Goal: Task Accomplishment & Management: Use online tool/utility

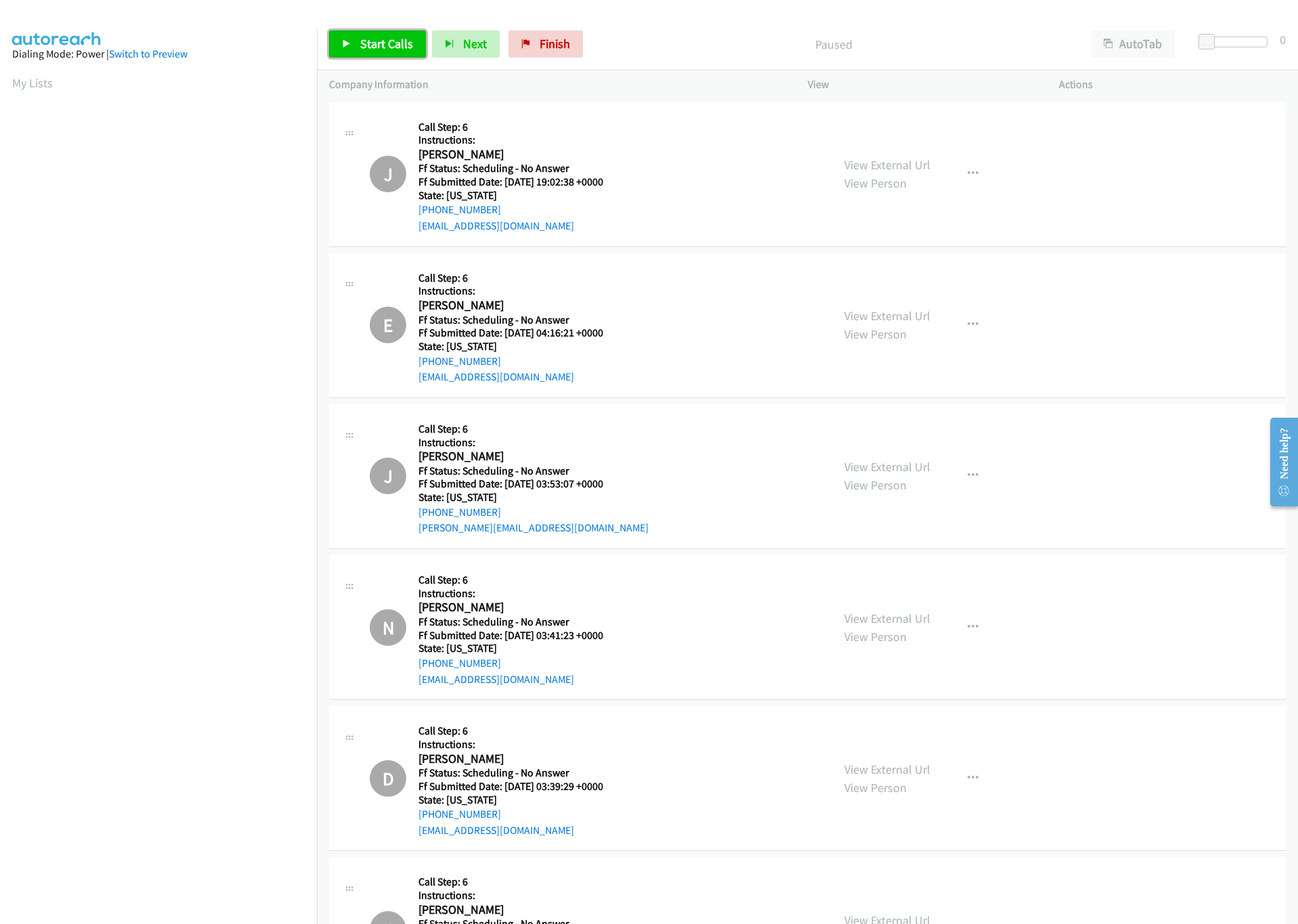
click at [393, 44] on span "Start Calls" at bounding box center [387, 44] width 53 height 15
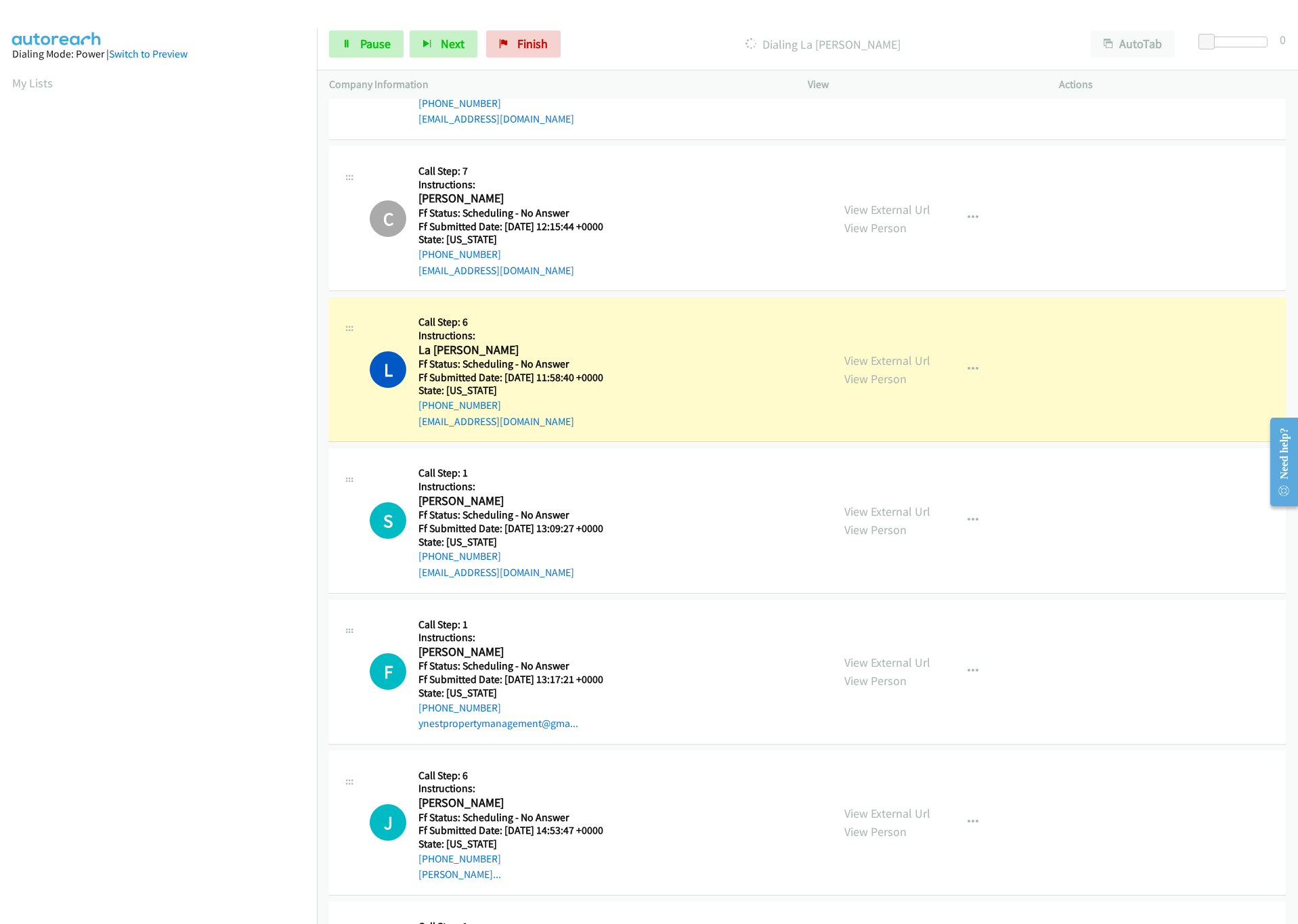
scroll to position [1320, 0]
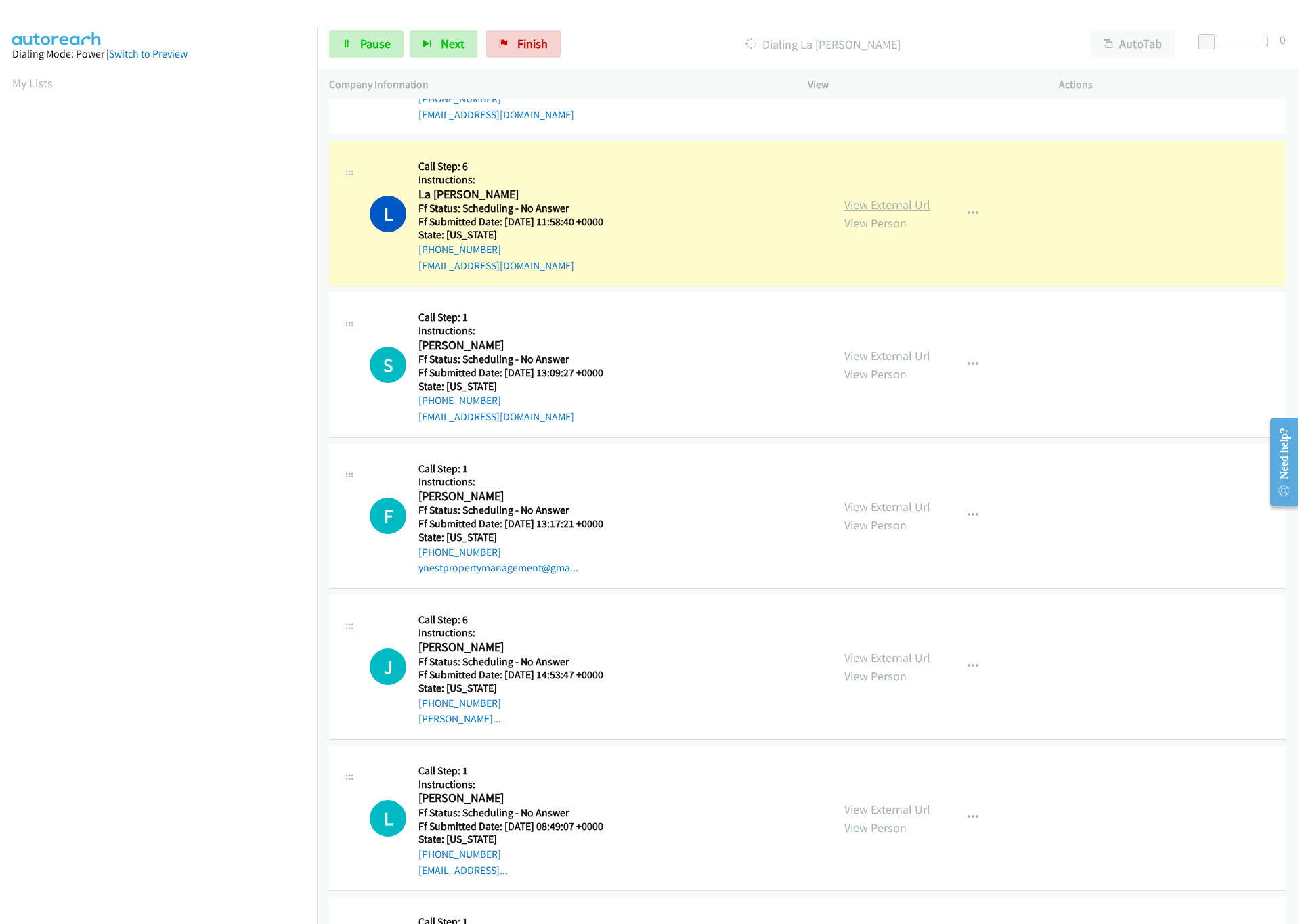
click at [913, 211] on div "View External Url View Person View External Url Email Schedule/Manage Callback …" at bounding box center [964, 213] width 263 height 120
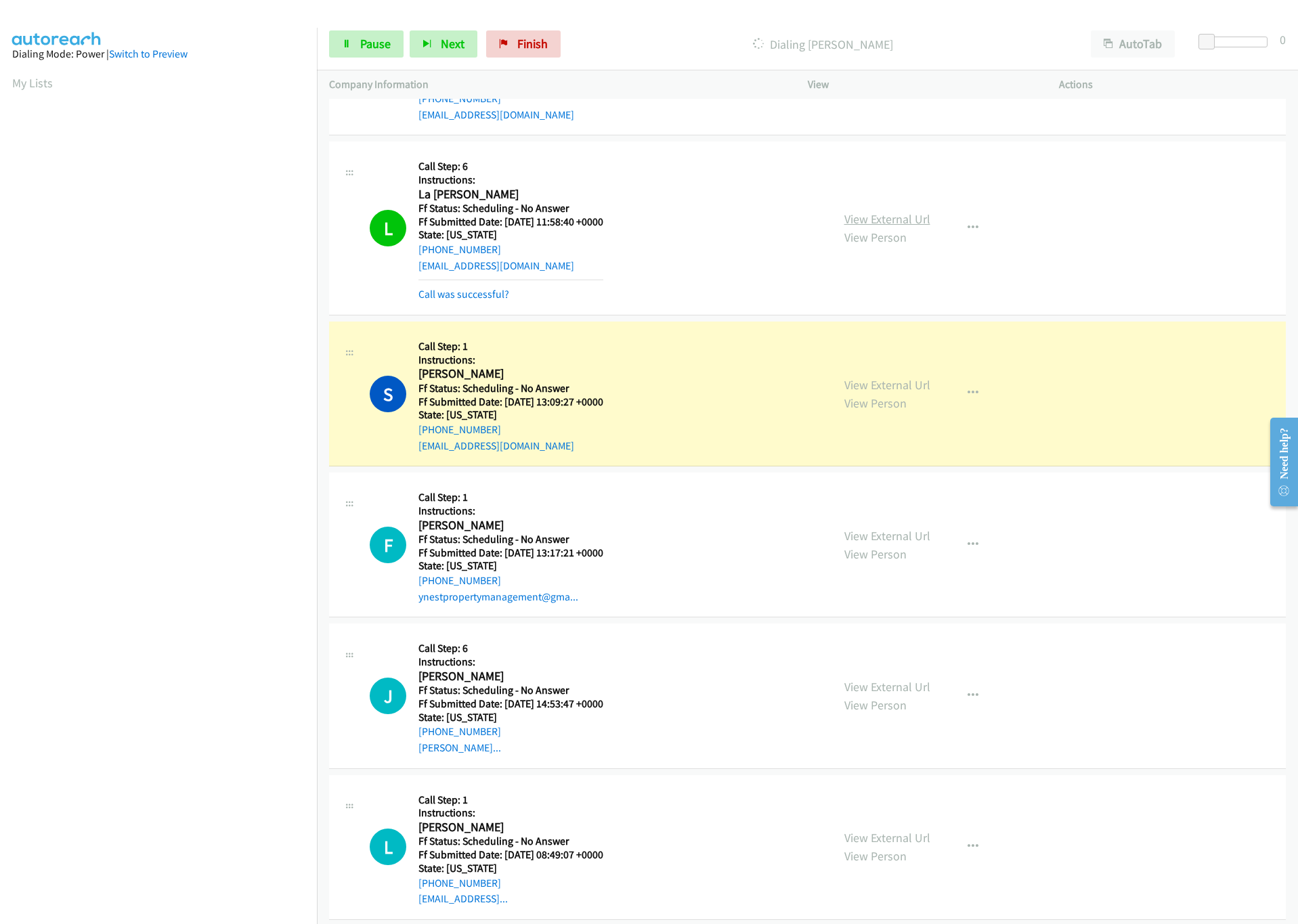
click at [901, 219] on link "View External Url" at bounding box center [887, 218] width 86 height 15
click at [1230, 44] on div at bounding box center [1231, 42] width 62 height 10
click at [888, 392] on link "View External Url" at bounding box center [887, 385] width 86 height 15
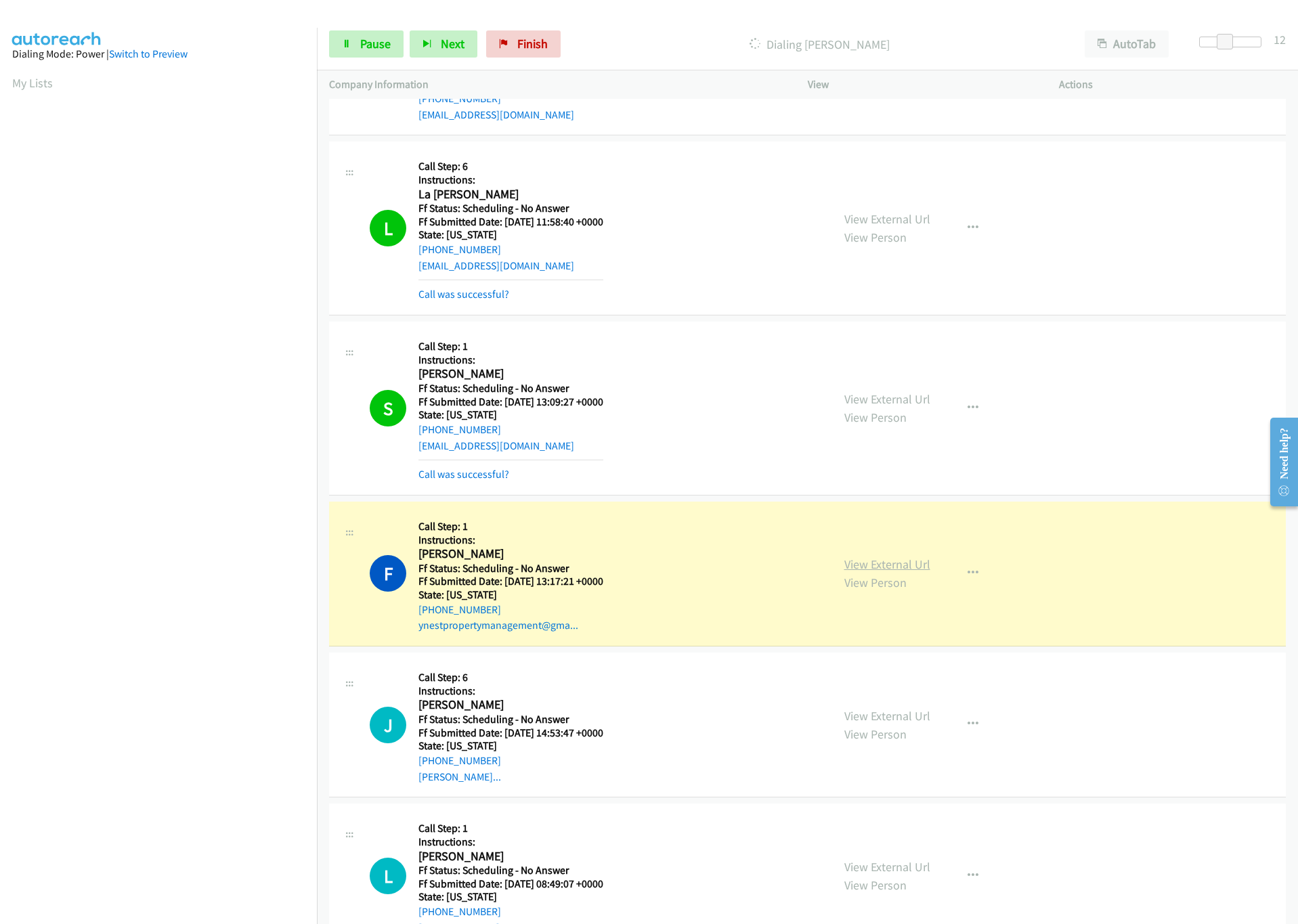
click at [860, 568] on link "View External Url" at bounding box center [887, 564] width 86 height 15
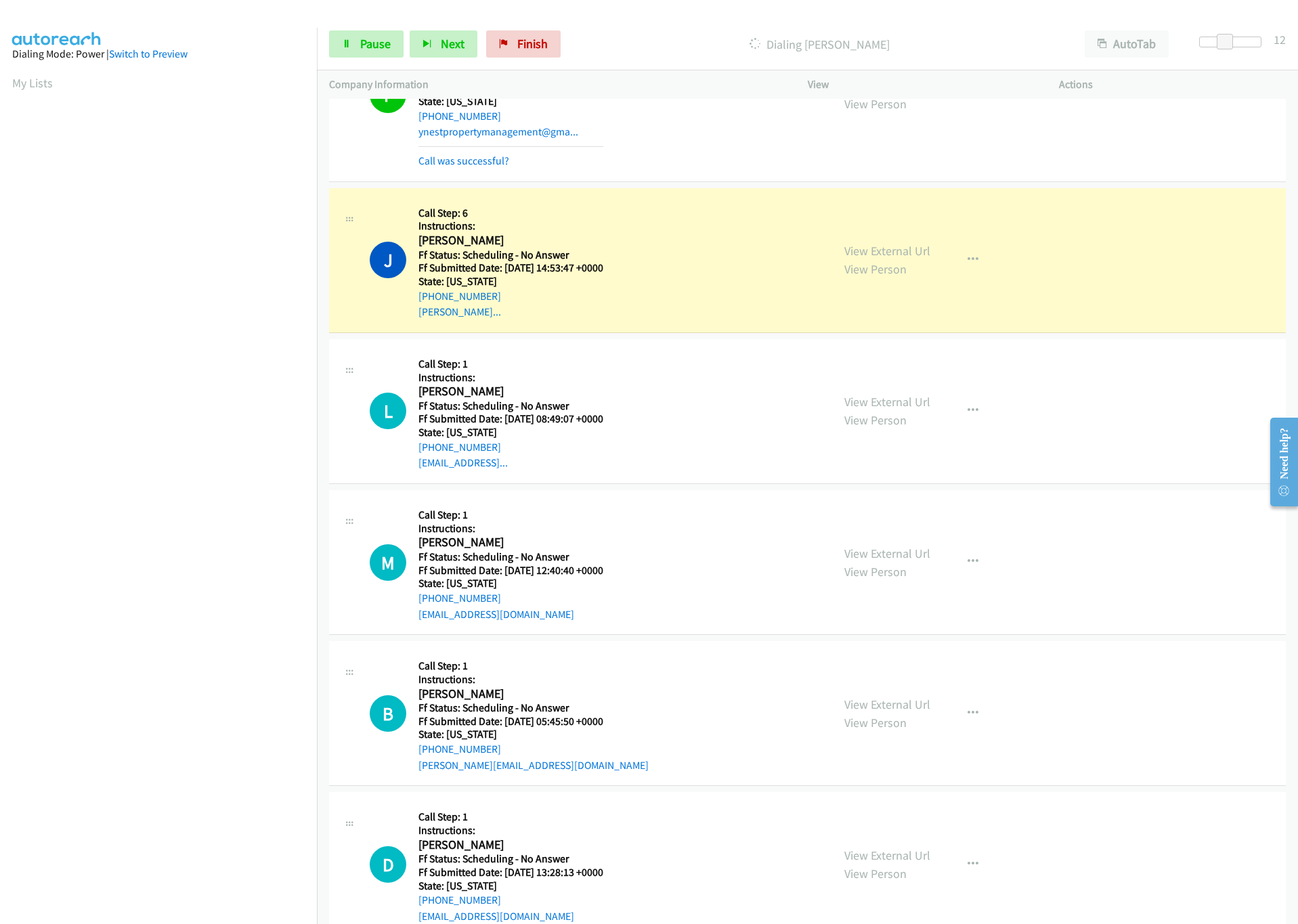
scroll to position [1929, 0]
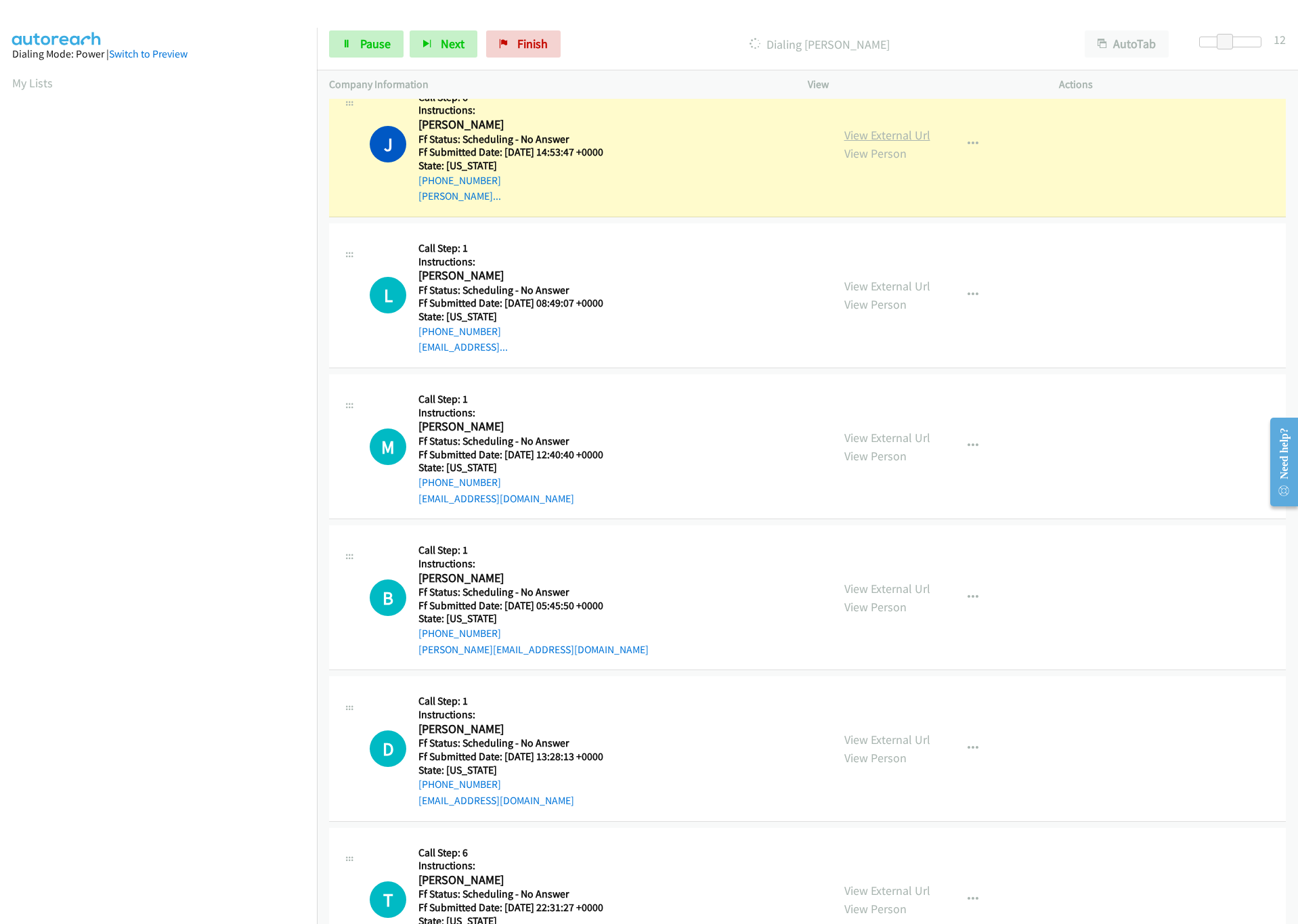
click at [898, 143] on link "View External Url" at bounding box center [887, 135] width 86 height 15
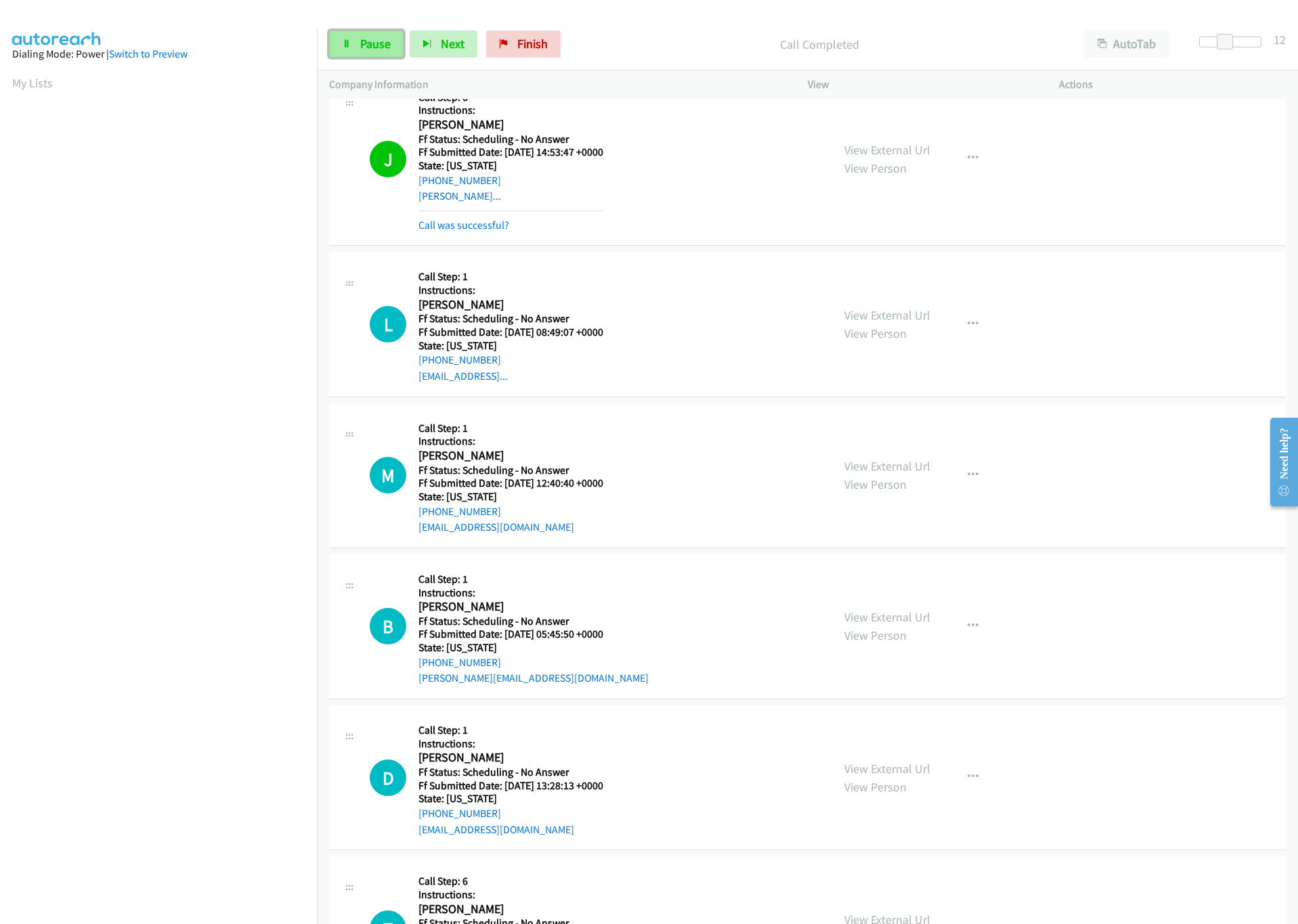
click at [371, 35] on link "Pause" at bounding box center [366, 44] width 75 height 27
click at [366, 31] on link "Start Calls" at bounding box center [377, 44] width 96 height 27
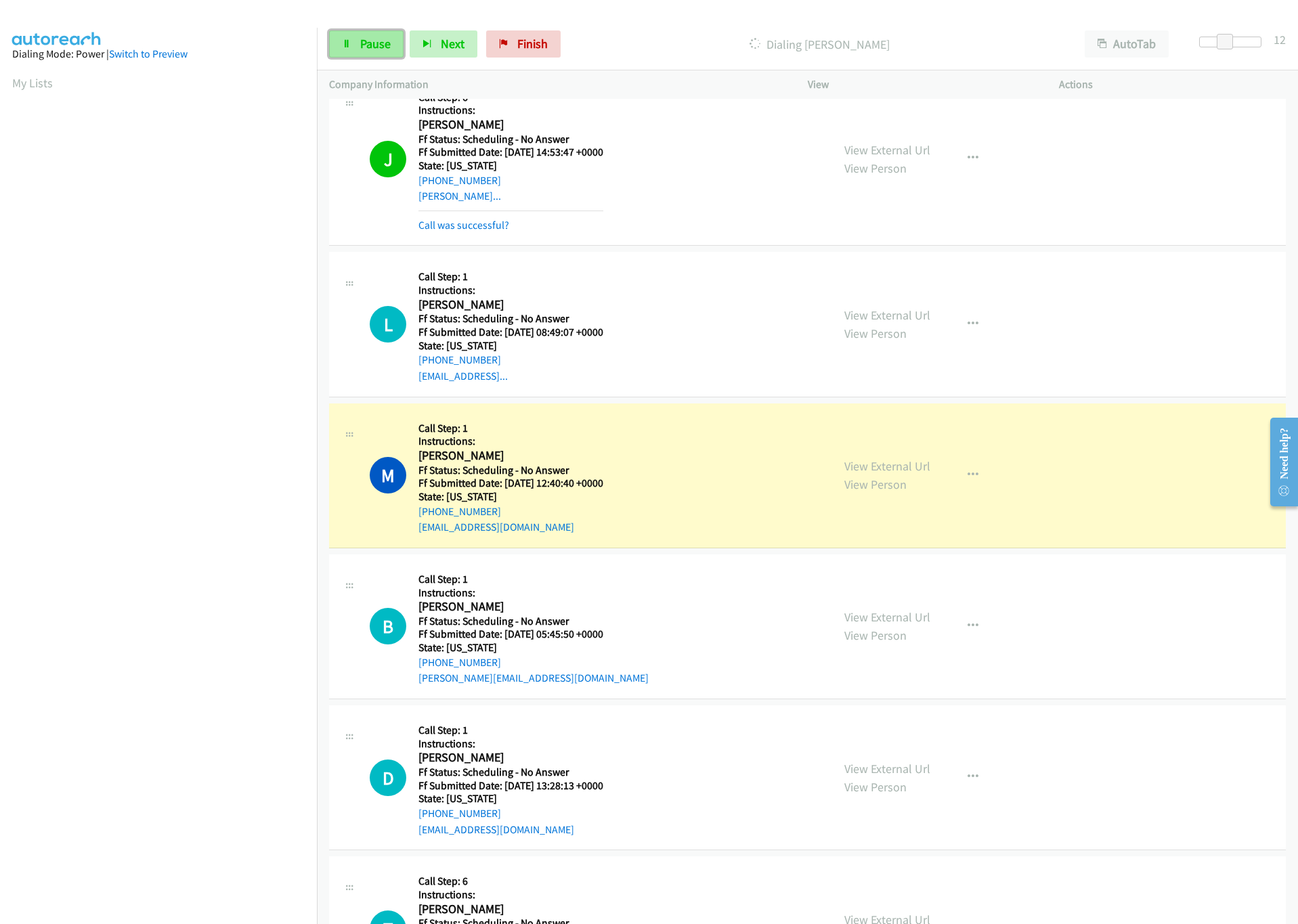
click at [380, 43] on span "Pause" at bounding box center [376, 44] width 30 height 15
click at [901, 468] on link "View External Url" at bounding box center [887, 466] width 86 height 15
